Goal: Use online tool/utility: Utilize a website feature to perform a specific function

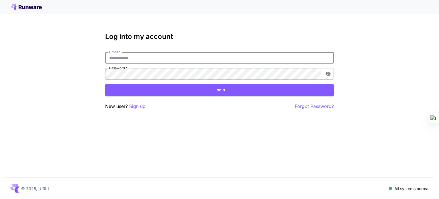
click at [171, 60] on input "Email   *" at bounding box center [219, 57] width 229 height 11
type input "**********"
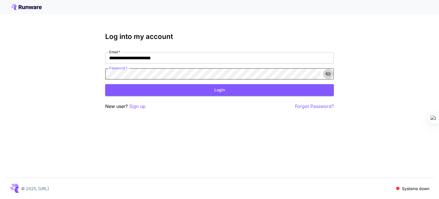
click at [331, 75] on button "toggle password visibility" at bounding box center [328, 74] width 10 height 10
click at [208, 92] on button "Login" at bounding box center [219, 90] width 229 height 12
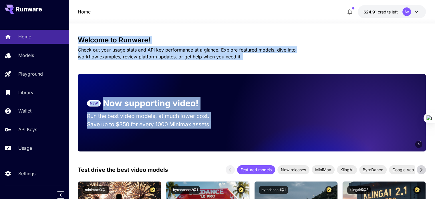
drag, startPoint x: 78, startPoint y: 38, endPoint x: 218, endPoint y: 63, distance: 142.3
click at [223, 55] on p "Check out your usage stats and API key performance at a glance. Explore feature…" at bounding box center [197, 53] width 238 height 14
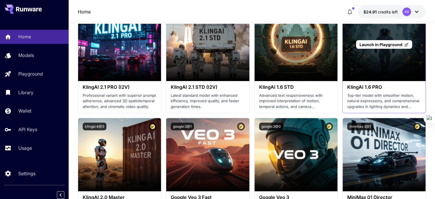
scroll to position [343, 0]
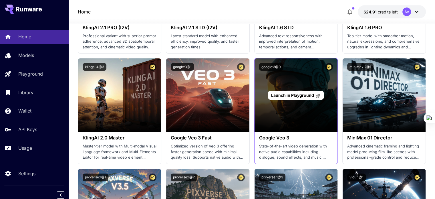
click at [297, 95] on span "Launch in Playground" at bounding box center [292, 95] width 43 height 5
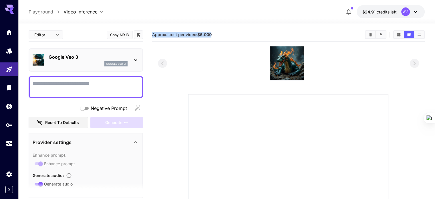
drag, startPoint x: 213, startPoint y: 35, endPoint x: 150, endPoint y: 37, distance: 62.4
click at [150, 37] on main "**********" at bounding box center [227, 163] width 396 height 271
click at [217, 34] on section "Approx. cost per video: $6.000" at bounding box center [256, 34] width 208 height 5
click at [211, 36] on b "$6.000" at bounding box center [204, 34] width 14 height 5
drag, startPoint x: 198, startPoint y: 35, endPoint x: 214, endPoint y: 35, distance: 15.4
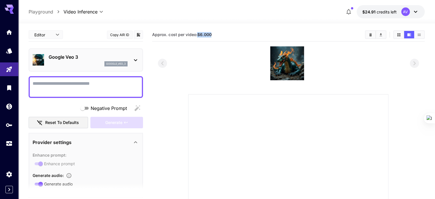
click at [214, 35] on section "Approx. cost per video: $6.000" at bounding box center [256, 34] width 208 height 5
click at [214, 33] on section "Approx. cost per video: $6.000" at bounding box center [256, 34] width 208 height 5
click at [9, 35] on link at bounding box center [9, 32] width 18 height 14
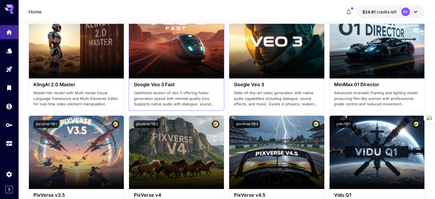
scroll to position [400, 0]
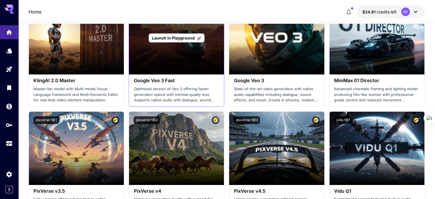
click at [191, 52] on div "Launch in Playground" at bounding box center [176, 37] width 95 height 73
click at [188, 38] on span "Launch in Playground" at bounding box center [173, 37] width 43 height 5
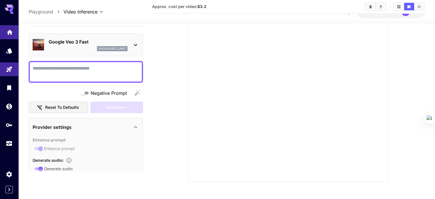
click at [13, 29] on link at bounding box center [9, 32] width 18 height 14
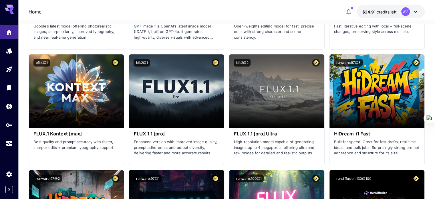
scroll to position [1227, 0]
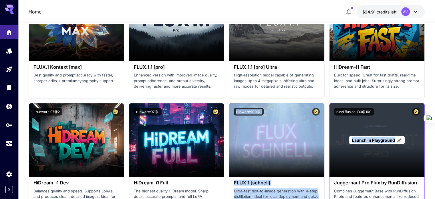
drag, startPoint x: 227, startPoint y: 99, endPoint x: 414, endPoint y: 125, distance: 188.7
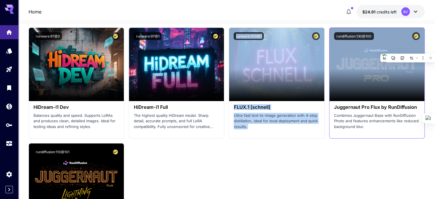
scroll to position [1342, 0]
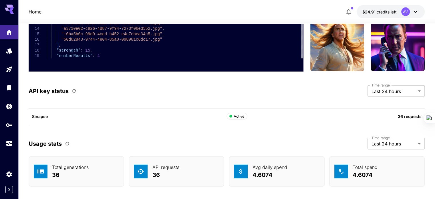
scroll to position [1544, 0]
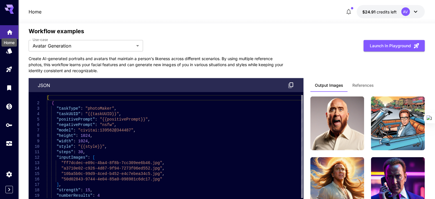
click at [9, 32] on icon "Home" at bounding box center [9, 30] width 7 height 7
click at [10, 49] on icon "Models" at bounding box center [10, 49] width 6 height 5
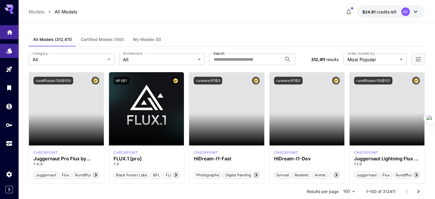
click at [6, 34] on link at bounding box center [9, 32] width 18 height 14
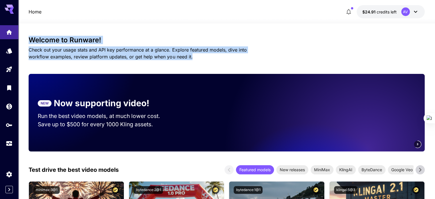
drag, startPoint x: 164, startPoint y: 59, endPoint x: 27, endPoint y: 37, distance: 138.6
click at [35, 41] on h3 "Welcome to Runware!" at bounding box center [227, 40] width 396 height 8
drag, startPoint x: 27, startPoint y: 40, endPoint x: 174, endPoint y: 54, distance: 147.4
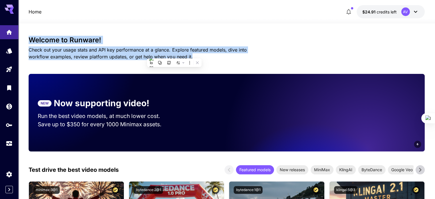
click at [174, 54] on p "Check out your usage stats and API key performance at a glance. Explore feature…" at bounding box center [148, 53] width 238 height 14
drag, startPoint x: 174, startPoint y: 54, endPoint x: 25, endPoint y: 33, distance: 150.1
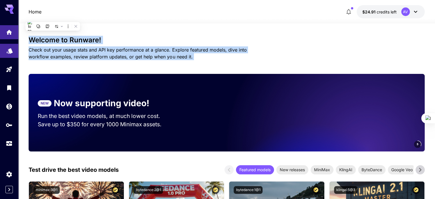
click at [4, 50] on link at bounding box center [9, 51] width 18 height 14
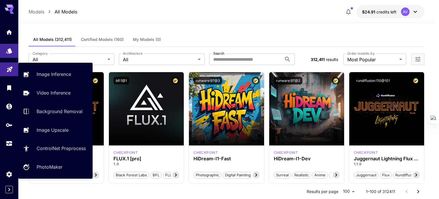
click at [6, 69] on link at bounding box center [9, 69] width 18 height 14
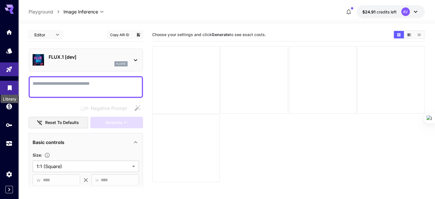
click at [8, 89] on icon "Library" at bounding box center [10, 86] width 4 height 5
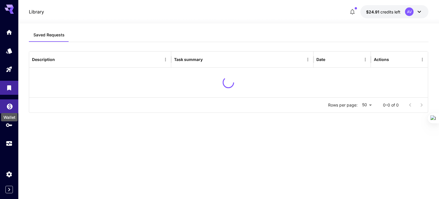
click at [7, 109] on div "Wallet" at bounding box center [10, 115] width 18 height 13
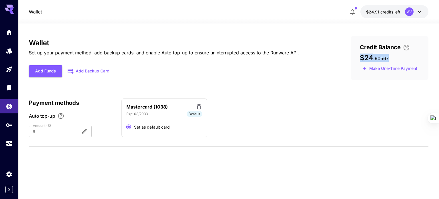
drag, startPoint x: 367, startPoint y: 57, endPoint x: 396, endPoint y: 58, distance: 29.2
click at [396, 58] on div "$24 . 90567" at bounding box center [389, 58] width 59 height 8
click at [391, 56] on div "$24 . 90567" at bounding box center [389, 58] width 59 height 8
drag, startPoint x: 393, startPoint y: 59, endPoint x: 341, endPoint y: 58, distance: 52.0
click at [341, 58] on div "Wallet Set up your payment method, add backup cards, and enable Auto top-up to …" at bounding box center [229, 58] width 400 height 44
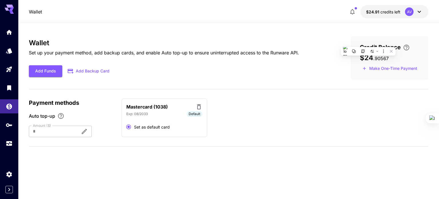
click at [251, 77] on div "Wallet Set up your payment method, add backup cards, and enable Auto top-up to …" at bounding box center [229, 58] width 400 height 44
click at [7, 146] on icon "Usage" at bounding box center [9, 142] width 7 height 7
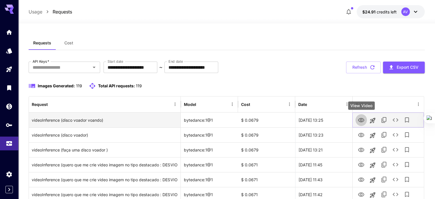
click at [362, 118] on icon "View Video" at bounding box center [361, 120] width 7 height 7
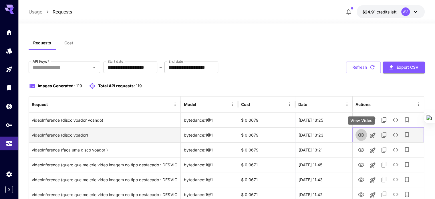
click at [361, 137] on icon "View Video" at bounding box center [361, 135] width 6 height 4
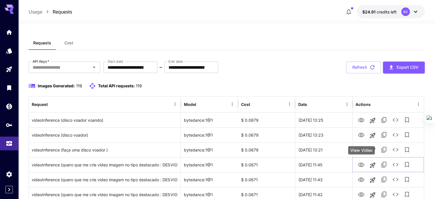
click at [360, 154] on div "View Video" at bounding box center [361, 150] width 27 height 8
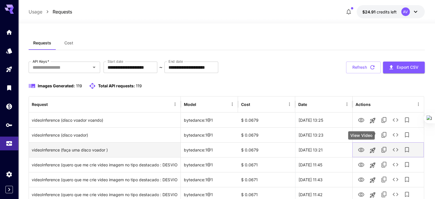
click at [360, 151] on icon "View Video" at bounding box center [361, 149] width 7 height 7
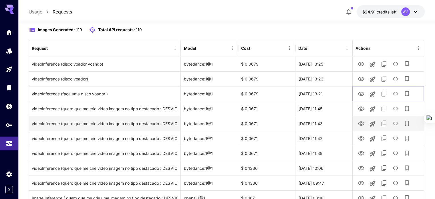
scroll to position [57, 0]
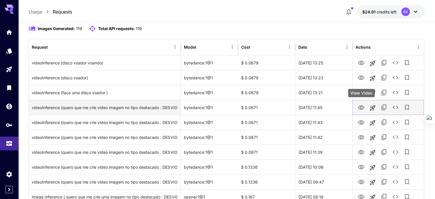
click at [359, 110] on icon "View Video" at bounding box center [361, 107] width 7 height 7
drag, startPoint x: 297, startPoint y: 108, endPoint x: 334, endPoint y: 112, distance: 37.1
click at [334, 112] on div "26 Aug, 2025 11:45" at bounding box center [323, 107] width 57 height 15
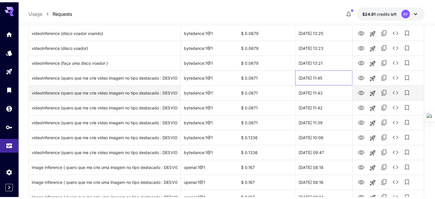
scroll to position [88, 0]
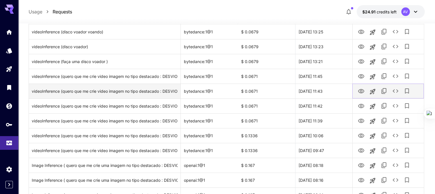
click at [361, 91] on icon "View Video" at bounding box center [361, 91] width 7 height 7
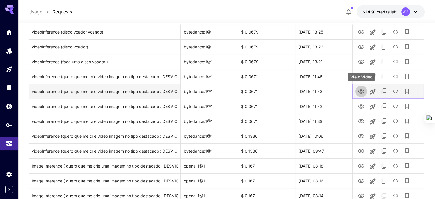
click at [363, 91] on icon "View Video" at bounding box center [361, 91] width 7 height 7
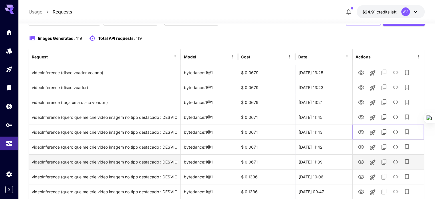
scroll to position [0, 0]
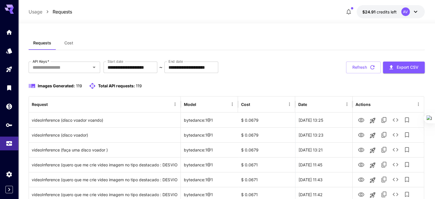
click at [274, 84] on div "Images Generated: 119 Total API requests: 119" at bounding box center [227, 85] width 396 height 7
click at [72, 40] on button "Cost" at bounding box center [69, 43] width 26 height 14
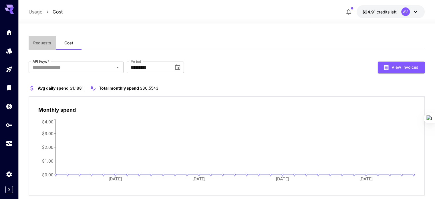
click at [49, 42] on span "Requests" at bounding box center [42, 42] width 18 height 5
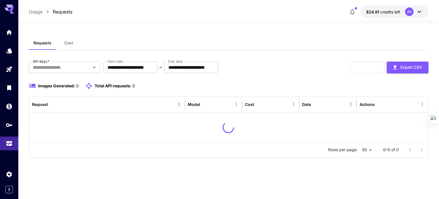
click at [264, 43] on div "Requests Cost" at bounding box center [229, 43] width 400 height 14
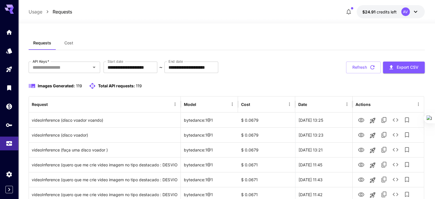
drag, startPoint x: 361, startPoint y: 12, endPoint x: 325, endPoint y: 38, distance: 44.0
click at [325, 37] on div "Requests Cost" at bounding box center [227, 43] width 396 height 14
drag, startPoint x: 8, startPoint y: 33, endPoint x: 11, endPoint y: 44, distance: 11.5
click at [8, 33] on icon "Home" at bounding box center [9, 30] width 6 height 5
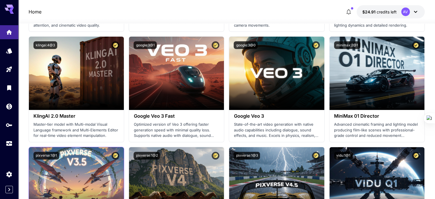
scroll to position [457, 0]
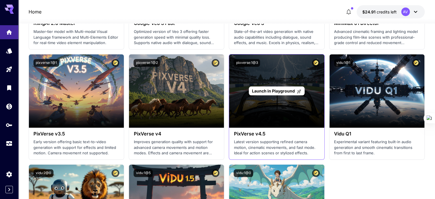
click at [278, 90] on span "Launch in Playground" at bounding box center [273, 90] width 43 height 5
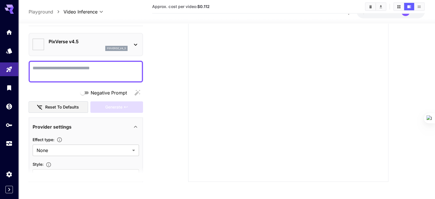
type input "******"
type input "**********"
type input "****"
type input "*"
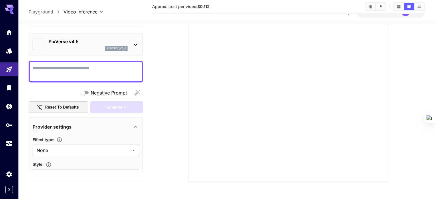
scroll to position [112, 0]
click at [64, 68] on textarea "Negative Prompt" at bounding box center [86, 72] width 106 height 14
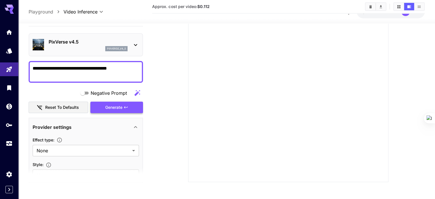
type textarea "**********"
click at [101, 107] on div "Generate" at bounding box center [116, 108] width 53 height 12
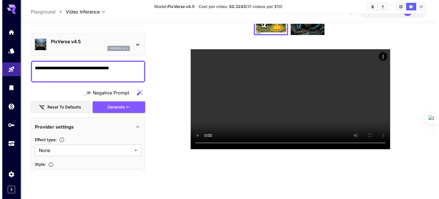
scroll to position [27, 0]
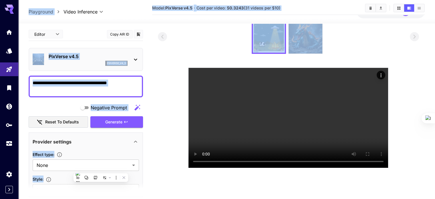
copy body "**********"
click at [158, 66] on section at bounding box center [288, 93] width 261 height 148
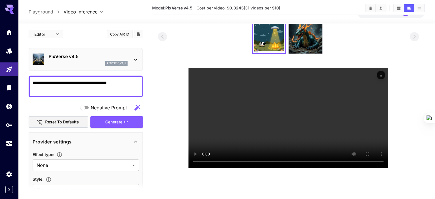
click at [132, 58] on icon at bounding box center [135, 59] width 7 height 7
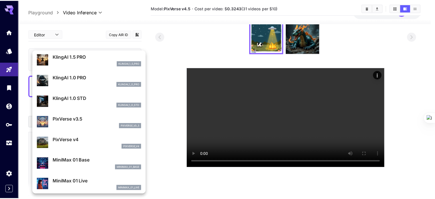
scroll to position [315, 0]
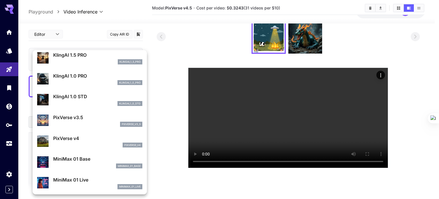
click at [80, 126] on div "pixverse_v3_5" at bounding box center [97, 124] width 89 height 5
type input "**********"
type input "***"
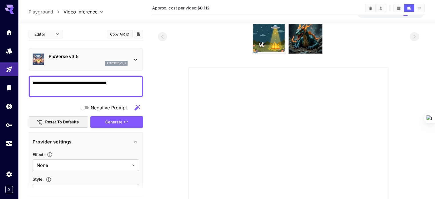
click at [132, 83] on textarea "**********" at bounding box center [86, 86] width 106 height 14
type textarea "**********"
click at [126, 126] on div "Generate" at bounding box center [116, 122] width 53 height 12
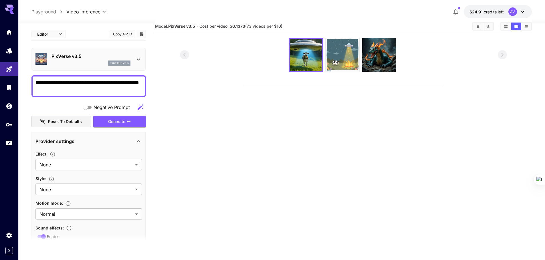
scroll to position [0, 0]
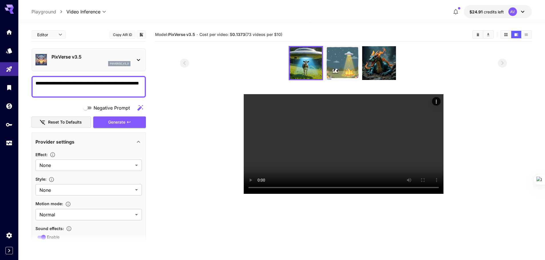
click at [350, 68] on img at bounding box center [342, 63] width 34 height 34
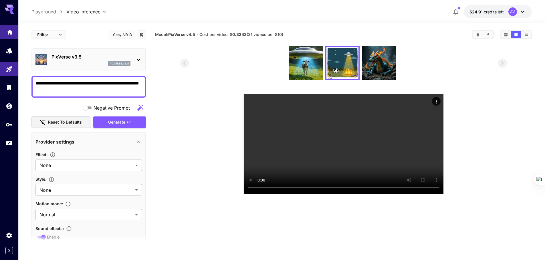
click at [12, 35] on link at bounding box center [9, 32] width 18 height 14
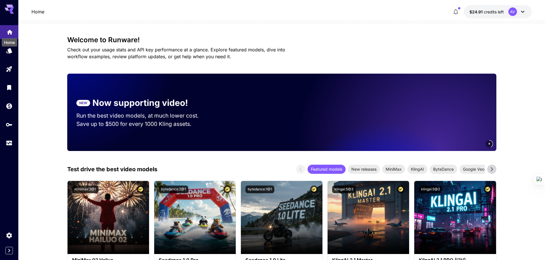
click at [7, 33] on icon "Home" at bounding box center [9, 30] width 7 height 7
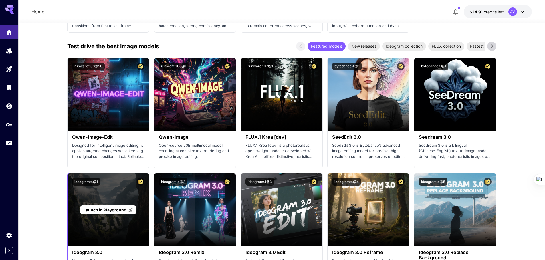
scroll to position [629, 0]
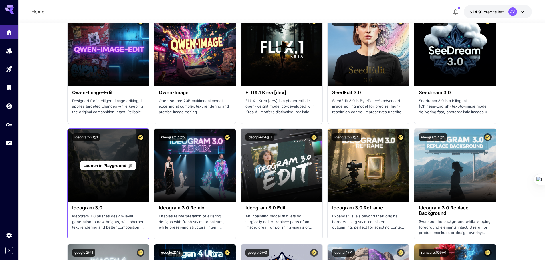
click at [106, 166] on span "Launch in Playground" at bounding box center [104, 165] width 43 height 5
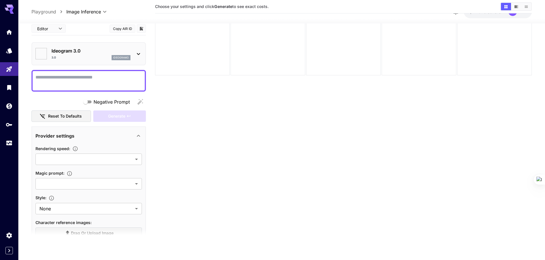
type input "*******"
type input "****"
click at [77, 79] on textarea "Negative Prompt" at bounding box center [88, 81] width 106 height 14
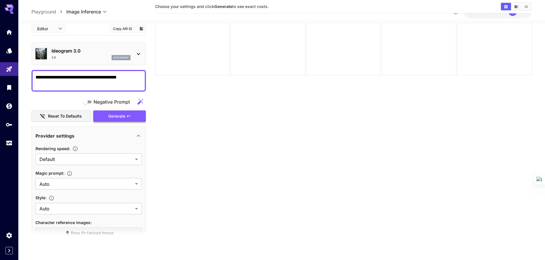
type textarea "**********"
click at [104, 115] on button "Generate" at bounding box center [119, 116] width 53 height 12
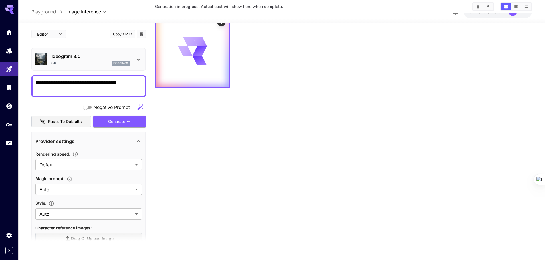
scroll to position [0, 0]
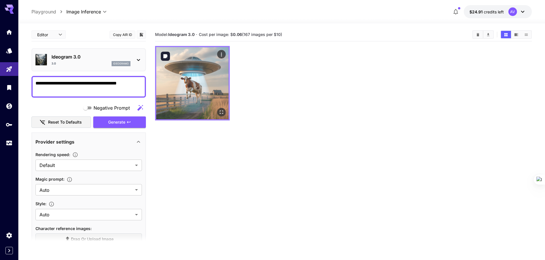
click at [209, 69] on img at bounding box center [192, 83] width 72 height 72
click at [223, 114] on icon "Open in fullscreen" at bounding box center [221, 112] width 3 height 3
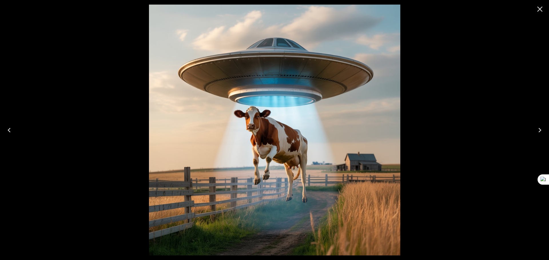
click at [435, 9] on icon "Close" at bounding box center [539, 9] width 9 height 9
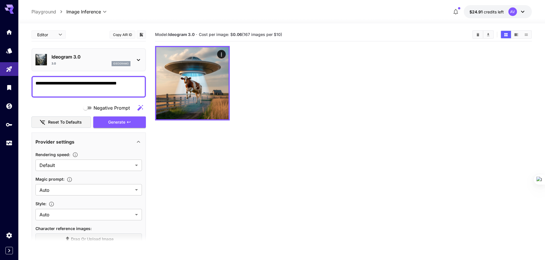
click at [139, 60] on icon at bounding box center [138, 60] width 3 height 2
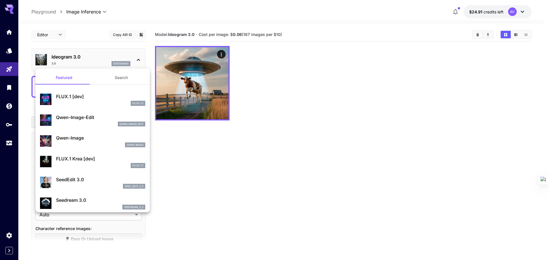
click at [139, 60] on div at bounding box center [274, 130] width 549 height 260
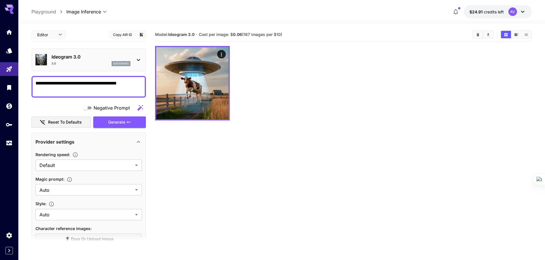
click at [139, 60] on icon at bounding box center [138, 60] width 3 height 2
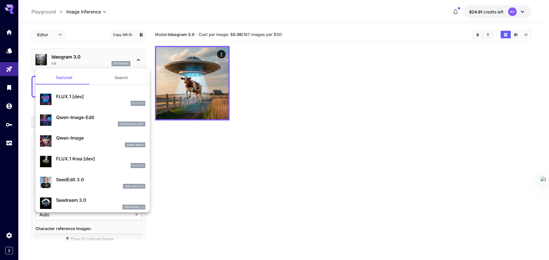
click at [150, 19] on div at bounding box center [274, 130] width 549 height 260
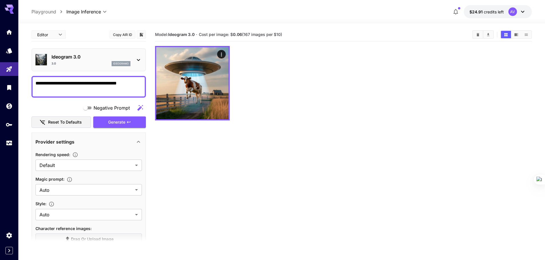
click at [126, 37] on button "Copy AIR ID" at bounding box center [123, 35] width 26 height 8
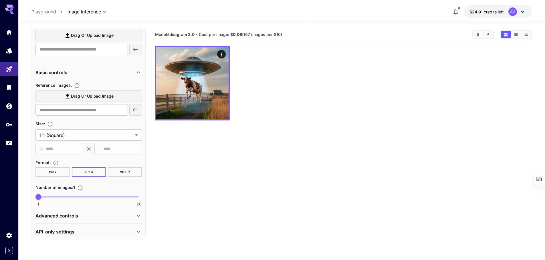
scroll to position [250, 0]
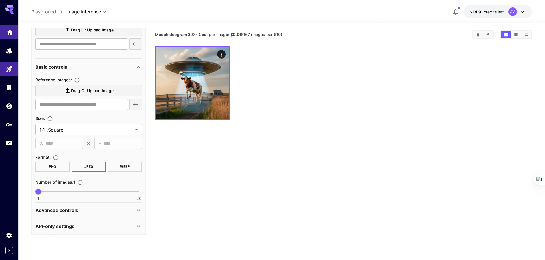
click at [7, 34] on icon "Home" at bounding box center [9, 30] width 7 height 7
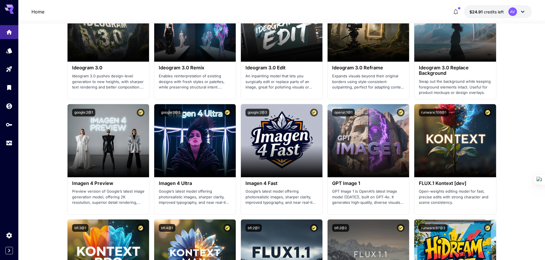
scroll to position [773, 0]
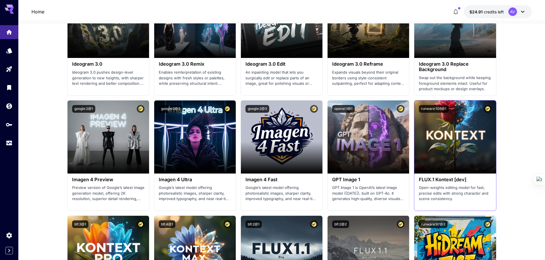
click at [435, 195] on p "Open-weights editing model for fast, precise edits with strong character and sc…" at bounding box center [455, 193] width 72 height 17
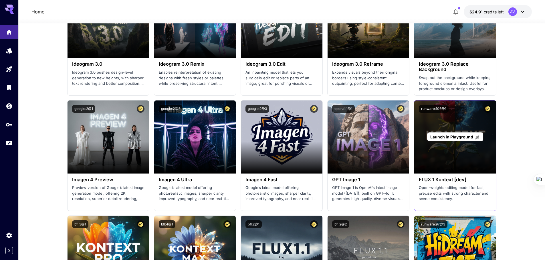
click at [435, 135] on span "Launch in Playground" at bounding box center [451, 137] width 43 height 5
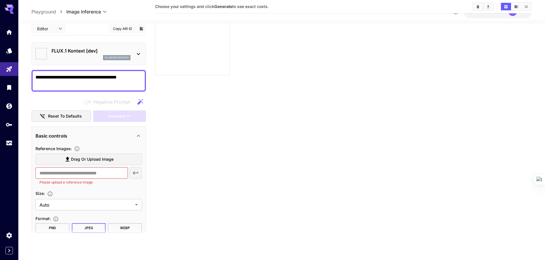
type input "*******"
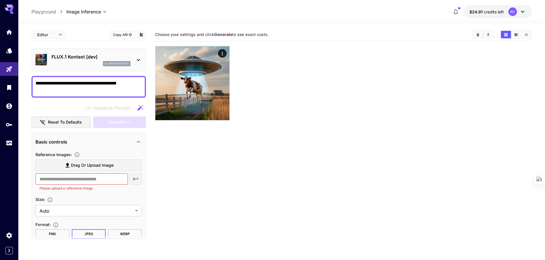
click at [119, 82] on textarea "**********" at bounding box center [88, 87] width 106 height 14
click at [79, 90] on textarea "**********" at bounding box center [88, 87] width 106 height 14
type textarea "**********"
click at [108, 125] on div "Generate" at bounding box center [119, 123] width 53 height 12
click at [83, 87] on div "Negative prompts are not compatible with the selected model." at bounding box center [108, 93] width 86 height 14
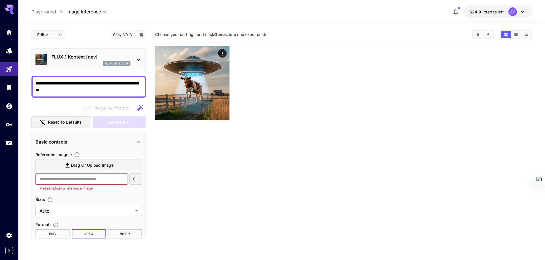
click at [97, 81] on textarea "**********" at bounding box center [88, 87] width 106 height 14
click at [84, 86] on textarea "**********" at bounding box center [88, 87] width 106 height 14
click at [81, 89] on textarea "**********" at bounding box center [88, 87] width 106 height 14
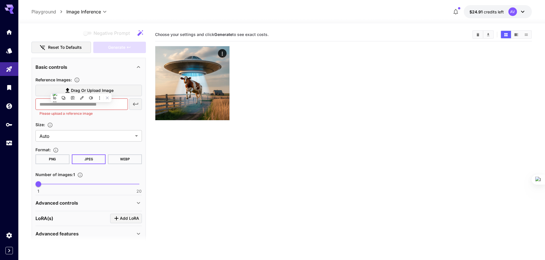
scroll to position [86, 0]
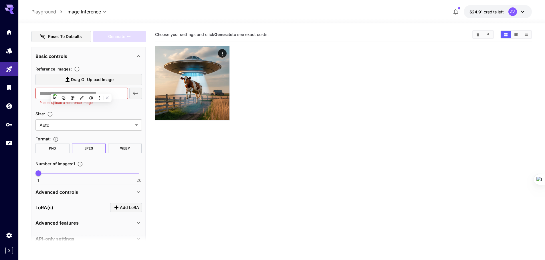
click at [136, 112] on div "Size :" at bounding box center [88, 113] width 106 height 7
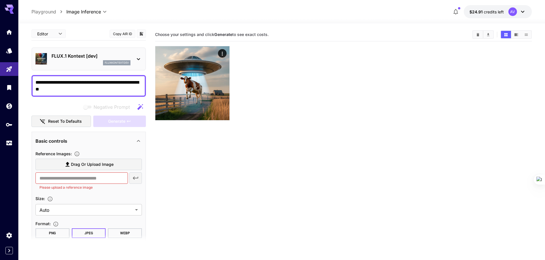
scroll to position [0, 0]
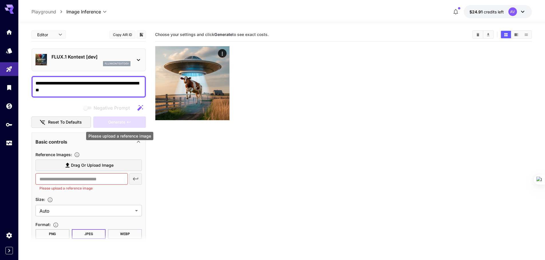
click at [131, 124] on div "Generate" at bounding box center [119, 123] width 53 height 12
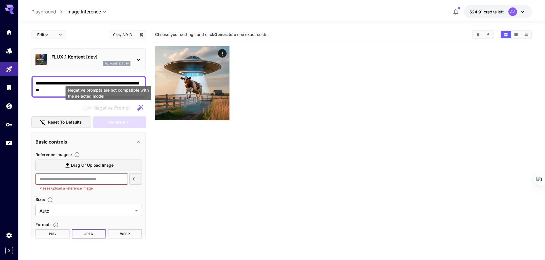
click at [118, 110] on span "Negative Prompt" at bounding box center [111, 108] width 36 height 7
click at [136, 61] on icon at bounding box center [138, 60] width 7 height 7
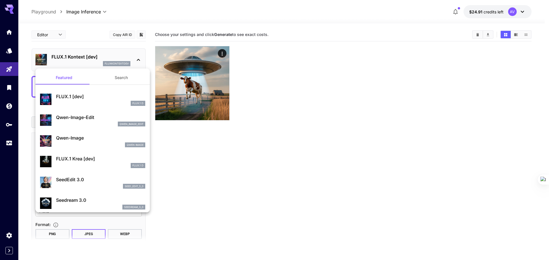
click at [136, 61] on div at bounding box center [274, 130] width 549 height 260
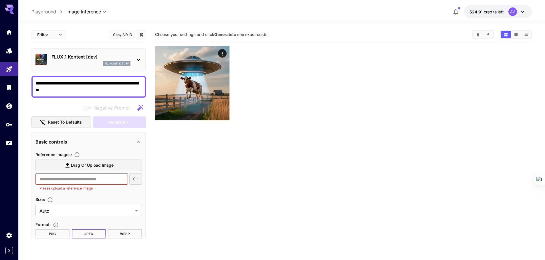
click at [232, 183] on section "Choose your settings and click Generate to see exact costs." at bounding box center [343, 158] width 377 height 260
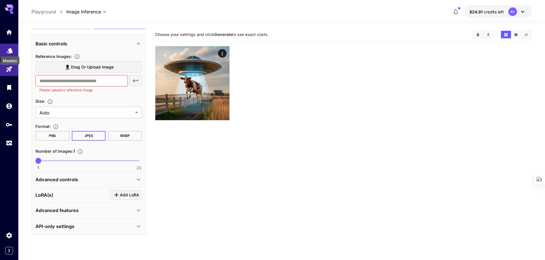
click at [9, 47] on icon "Models" at bounding box center [9, 49] width 7 height 7
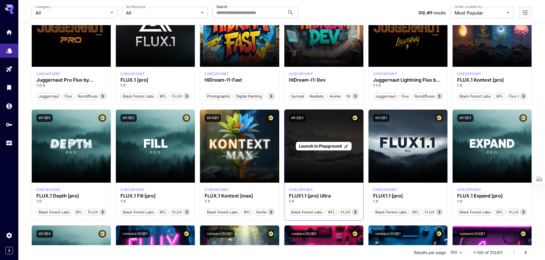
scroll to position [86, 0]
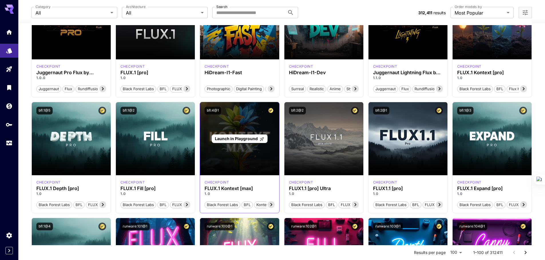
click at [246, 138] on span "Launch in Playground" at bounding box center [236, 138] width 43 height 5
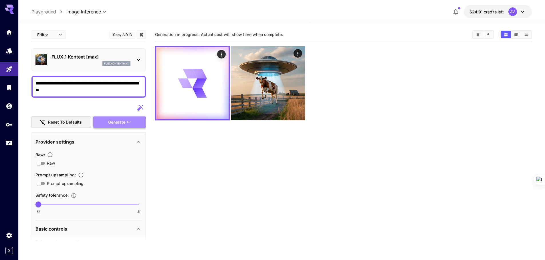
click at [121, 123] on span "Generate" at bounding box center [116, 122] width 17 height 7
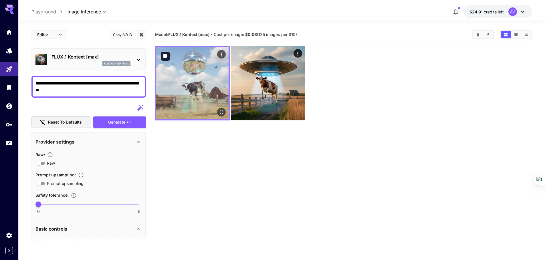
click at [184, 91] on img at bounding box center [192, 83] width 72 height 72
click at [198, 87] on img at bounding box center [192, 83] width 72 height 72
click at [221, 114] on icon "Open in fullscreen" at bounding box center [221, 113] width 6 height 6
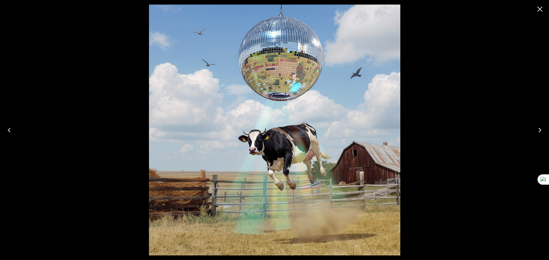
click at [435, 9] on icon "Close" at bounding box center [539, 9] width 9 height 9
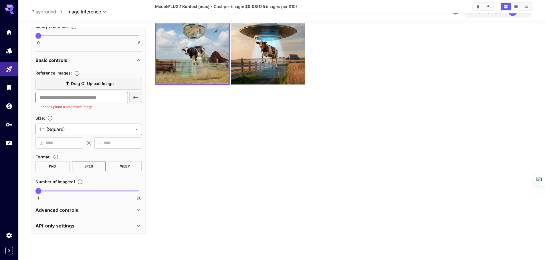
scroll to position [45, 0]
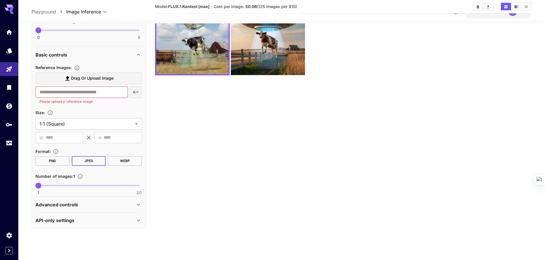
click at [84, 198] on div "Advanced controls" at bounding box center [84, 204] width 99 height 7
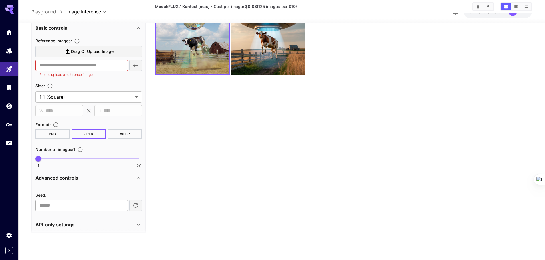
scroll to position [200, 0]
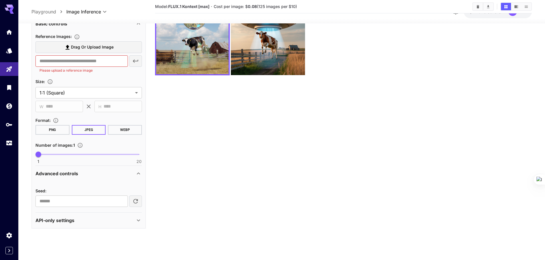
click at [97, 198] on div "API-only settings" at bounding box center [84, 220] width 99 height 7
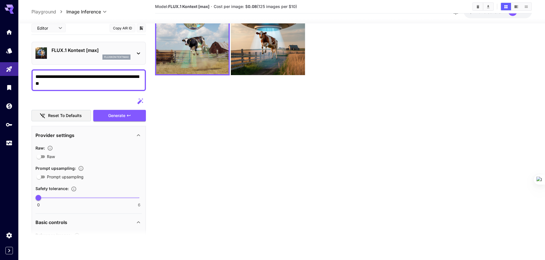
scroll to position [0, 0]
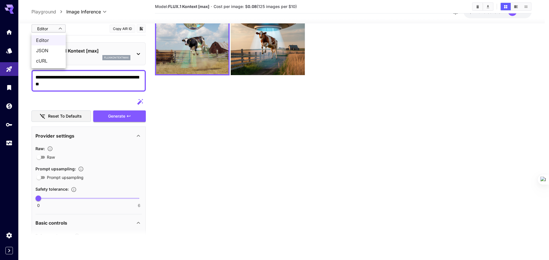
click at [57, 28] on body "**********" at bounding box center [274, 108] width 549 height 306
click at [87, 23] on div at bounding box center [274, 130] width 549 height 260
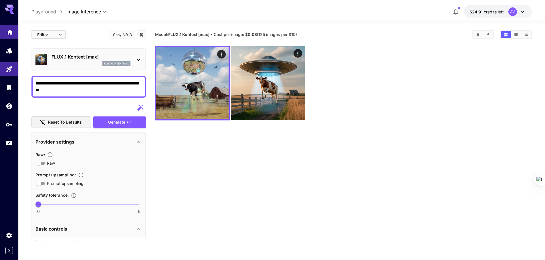
click at [4, 31] on link at bounding box center [9, 32] width 18 height 14
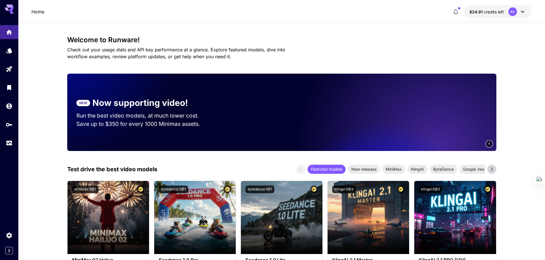
click at [435, 171] on icon at bounding box center [491, 170] width 2 height 4
click at [297, 171] on icon at bounding box center [300, 169] width 9 height 9
click at [435, 171] on icon at bounding box center [491, 169] width 9 height 9
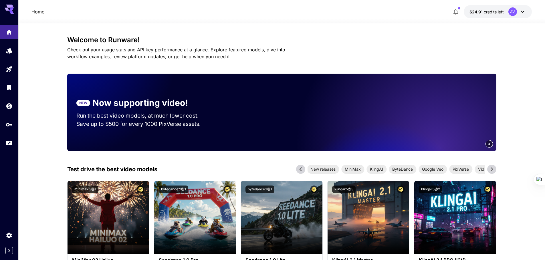
click at [435, 171] on icon at bounding box center [491, 169] width 9 height 9
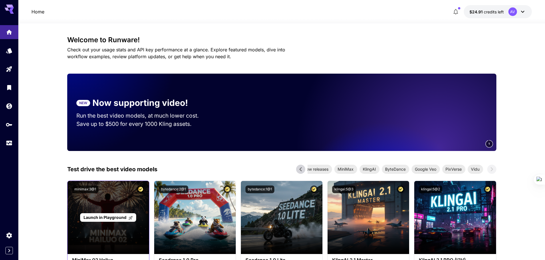
click at [108, 198] on span "Launch in Playground" at bounding box center [104, 217] width 43 height 5
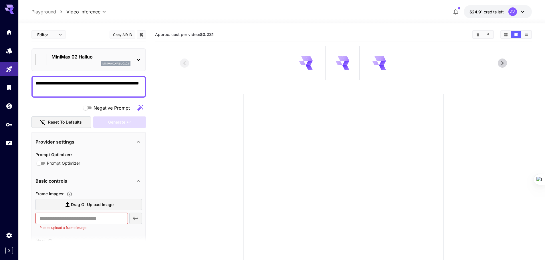
type input "*"
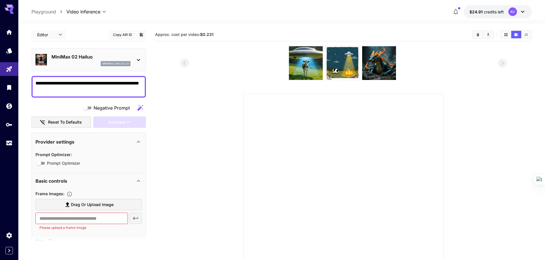
click at [76, 91] on textarea "**********" at bounding box center [88, 87] width 106 height 14
click at [173, 198] on section at bounding box center [343, 170] width 377 height 248
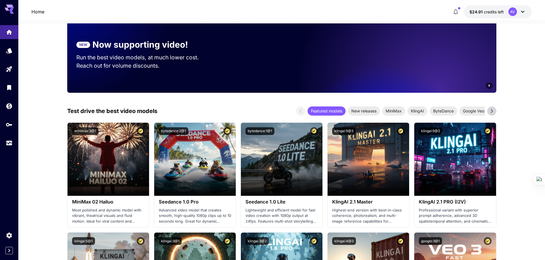
scroll to position [57, 0]
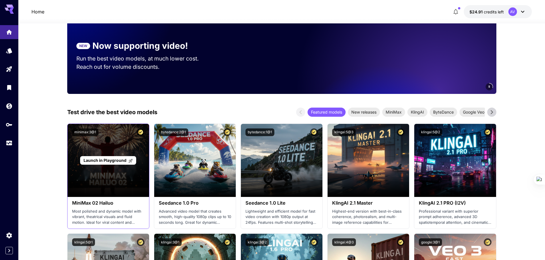
click at [99, 159] on span "Launch in Playground" at bounding box center [104, 160] width 43 height 5
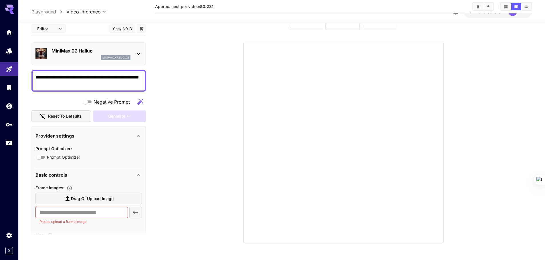
scroll to position [51, 0]
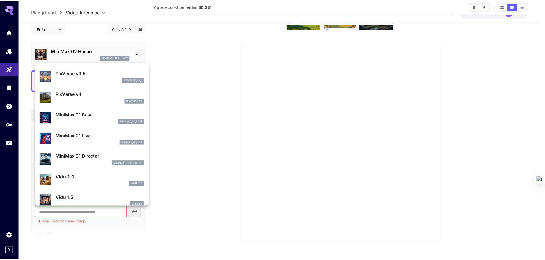
scroll to position [400, 0]
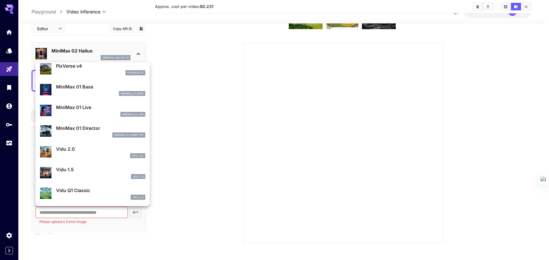
click at [231, 103] on div at bounding box center [274, 130] width 549 height 260
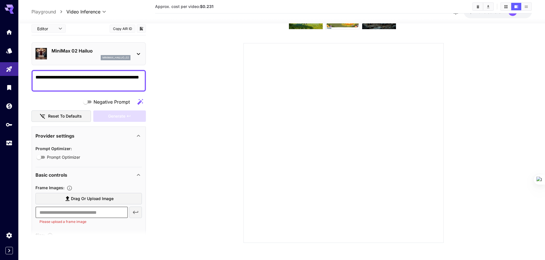
click at [100, 214] on input "text" at bounding box center [81, 212] width 92 height 11
click at [115, 202] on label "Drag or upload image" at bounding box center [88, 199] width 106 height 12
click at [0, 0] on input "Drag or upload image" at bounding box center [0, 0] width 0 height 0
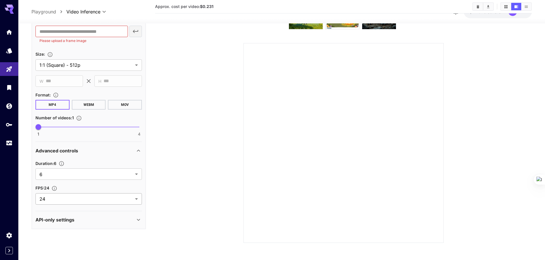
scroll to position [182, 0]
click at [81, 226] on div "API-only settings" at bounding box center [88, 220] width 106 height 14
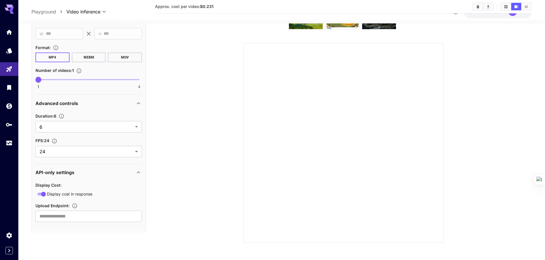
scroll to position [234, 0]
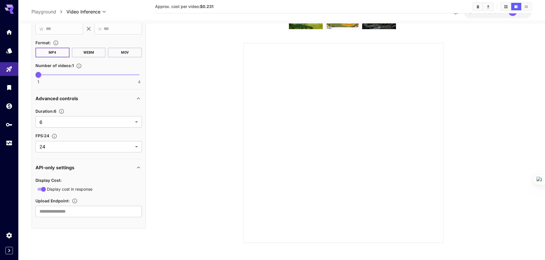
click at [260, 195] on div at bounding box center [343, 143] width 200 height 200
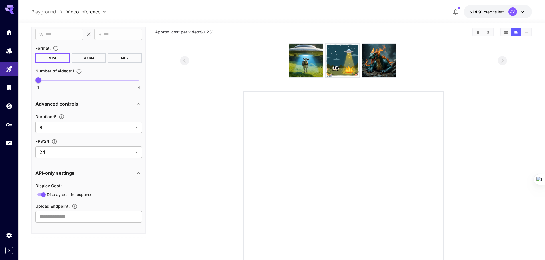
scroll to position [0, 0]
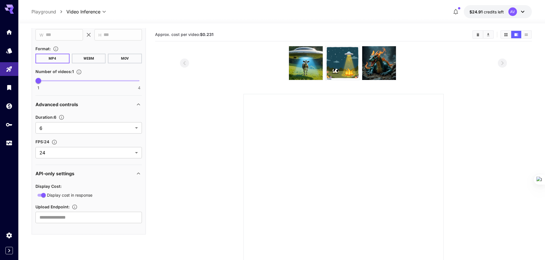
click at [82, 59] on button "WEBM" at bounding box center [89, 59] width 34 height 10
click at [117, 61] on button "MOV" at bounding box center [125, 59] width 34 height 10
click at [63, 57] on button "MP4" at bounding box center [52, 59] width 34 height 10
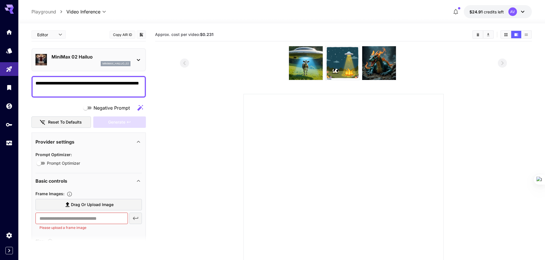
click at [84, 91] on textarea "**********" at bounding box center [88, 87] width 106 height 14
click at [108, 120] on div "Generate" at bounding box center [119, 123] width 53 height 12
drag, startPoint x: 100, startPoint y: 232, endPoint x: 31, endPoint y: 226, distance: 69.8
click at [31, 226] on section "**********" at bounding box center [281, 167] width 526 height 288
click at [194, 209] on section at bounding box center [343, 170] width 327 height 248
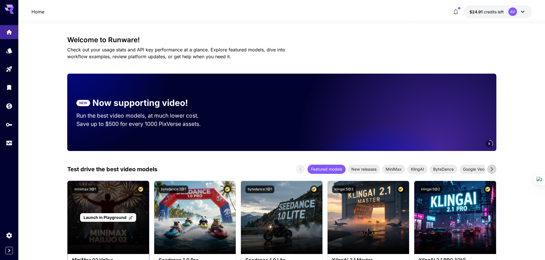
click at [98, 216] on span "Launch in Playground" at bounding box center [104, 217] width 43 height 5
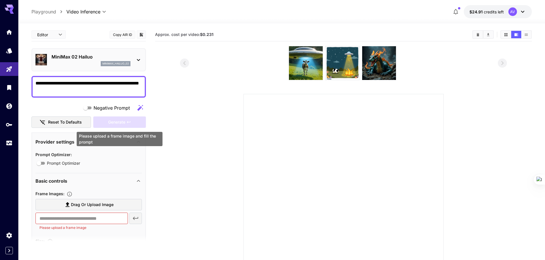
click at [116, 120] on div "Generate" at bounding box center [119, 123] width 53 height 12
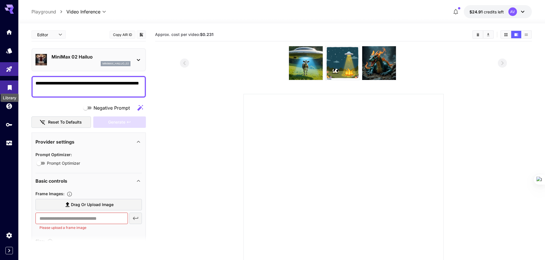
click at [12, 88] on icon "Library" at bounding box center [9, 86] width 7 height 7
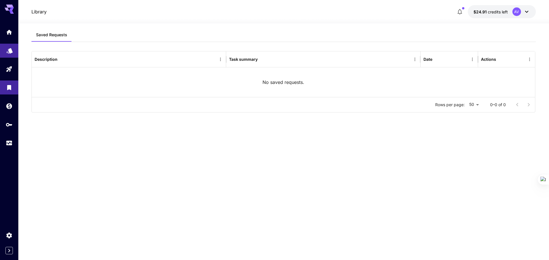
drag, startPoint x: 19, startPoint y: 53, endPoint x: 9, endPoint y: 51, distance: 9.5
click at [16, 53] on div "Library $24.91 credits left AV Saved Requests Description Task summary Date Act…" at bounding box center [274, 130] width 549 height 260
click at [9, 51] on icon "Models" at bounding box center [9, 48] width 7 height 7
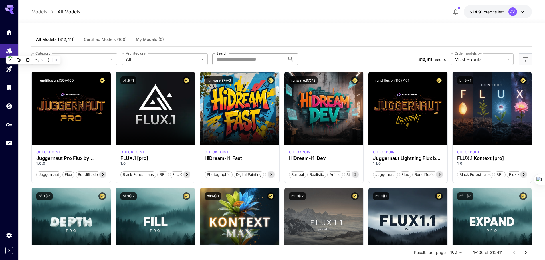
click at [276, 62] on input "Search" at bounding box center [248, 58] width 73 height 11
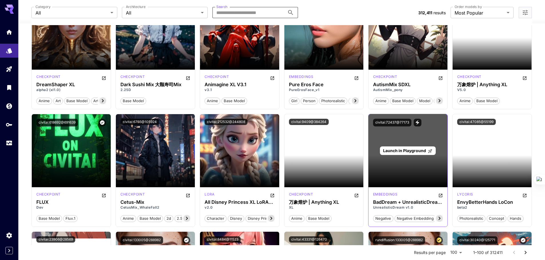
scroll to position [1229, 0]
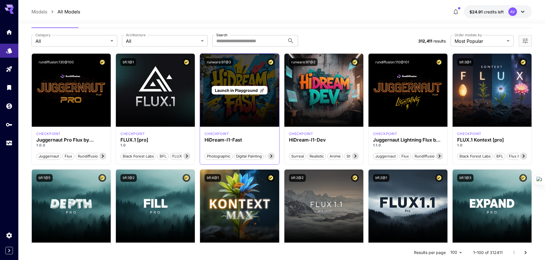
scroll to position [0, 0]
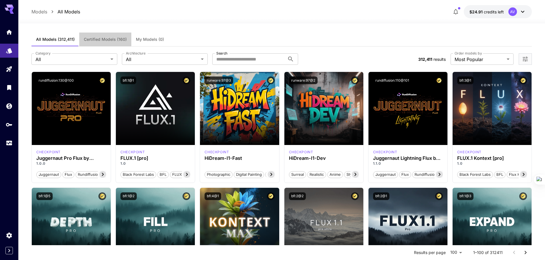
drag, startPoint x: 99, startPoint y: 38, endPoint x: 103, endPoint y: 39, distance: 3.6
click at [100, 38] on span "Certified Models (160)" at bounding box center [105, 39] width 43 height 5
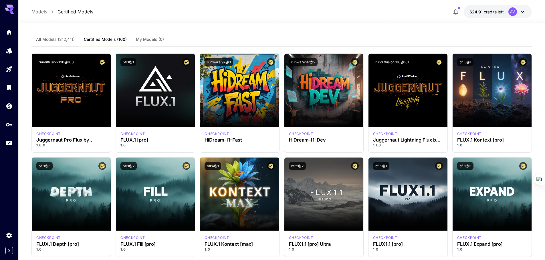
click at [152, 38] on span "My Models (0)" at bounding box center [150, 39] width 28 height 5
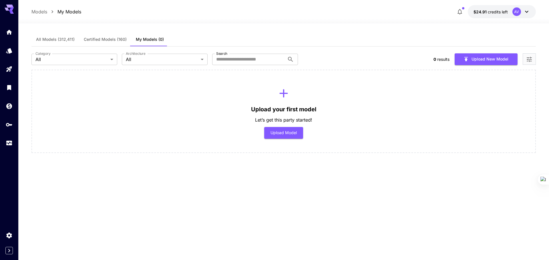
click at [95, 36] on button "Certified Models (160)" at bounding box center [105, 40] width 52 height 14
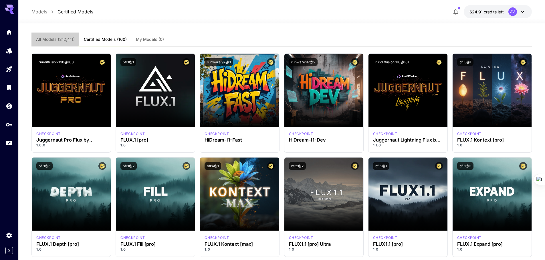
click at [53, 36] on button "All Models (312,411)" at bounding box center [55, 40] width 48 height 14
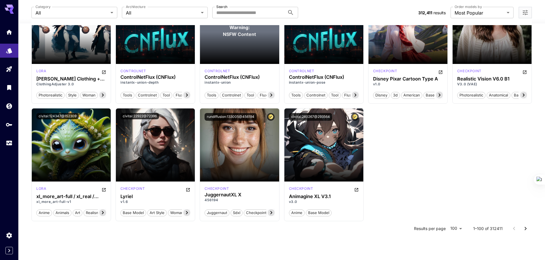
scroll to position [1849, 0]
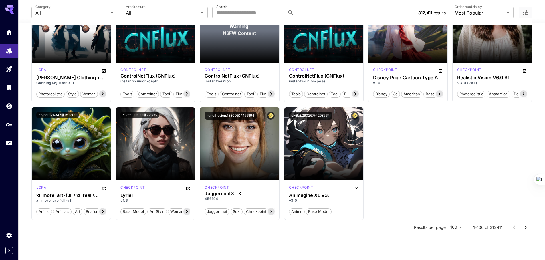
click at [180, 230] on div "Results per page 100 *** 1–100 of 312411" at bounding box center [281, 227] width 500 height 15
click at [12, 144] on icon "Usage" at bounding box center [9, 143] width 7 height 7
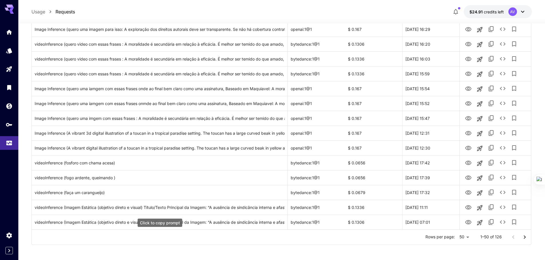
scroll to position [628, 0]
